Goal: Task Accomplishment & Management: Use online tool/utility

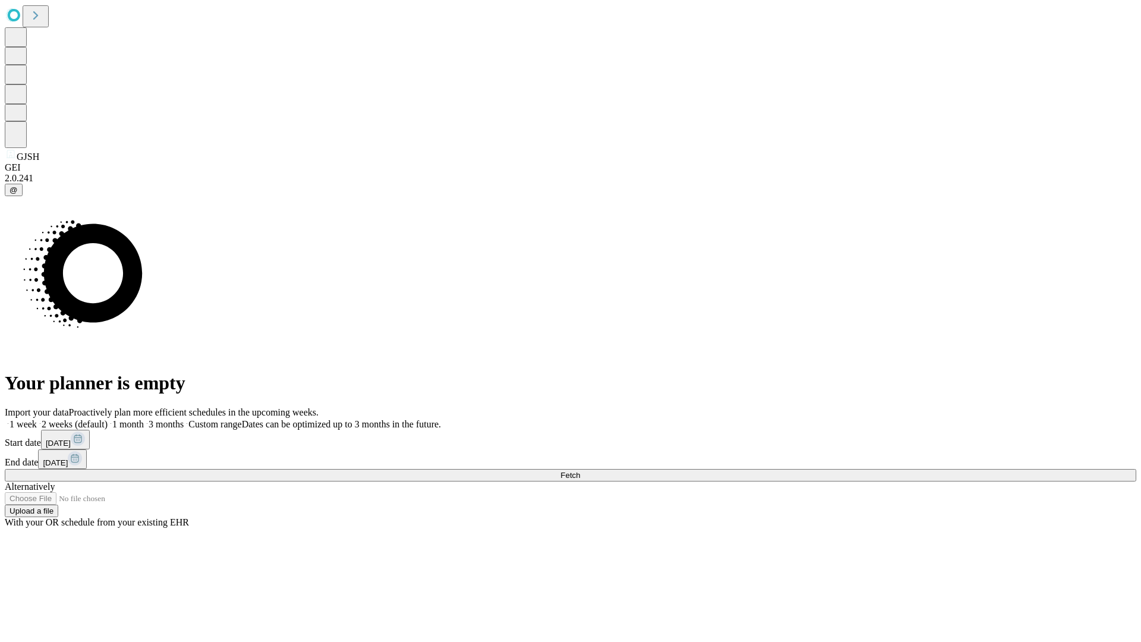
click at [580, 471] on span "Fetch" at bounding box center [570, 475] width 20 height 9
